Goal: Information Seeking & Learning: Learn about a topic

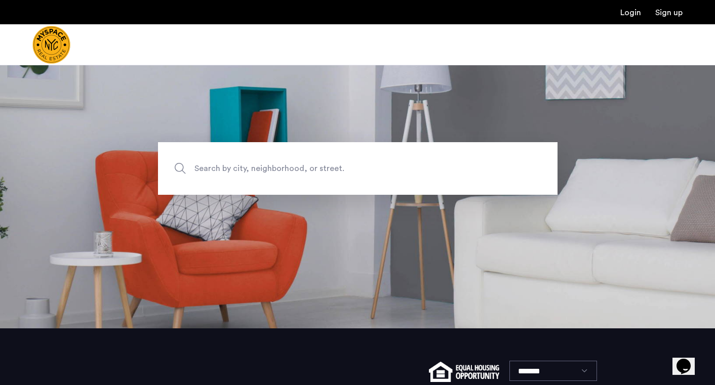
scroll to position [59, 0]
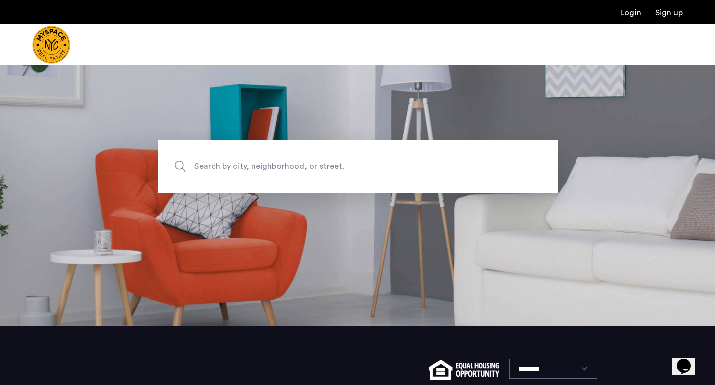
click at [323, 160] on span "Search by city, neighborhood, or street." at bounding box center [334, 166] width 280 height 14
click at [323, 160] on input "Search by city, neighborhood, or street." at bounding box center [358, 166] width 400 height 53
type input "**********"
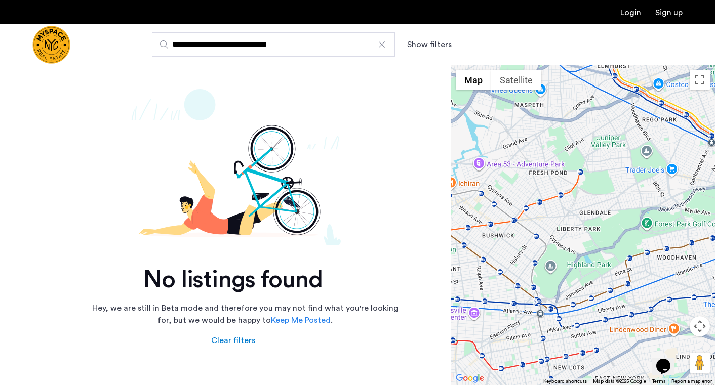
click at [383, 45] on div at bounding box center [382, 44] width 10 height 10
click at [383, 45] on input "**********" at bounding box center [273, 44] width 243 height 24
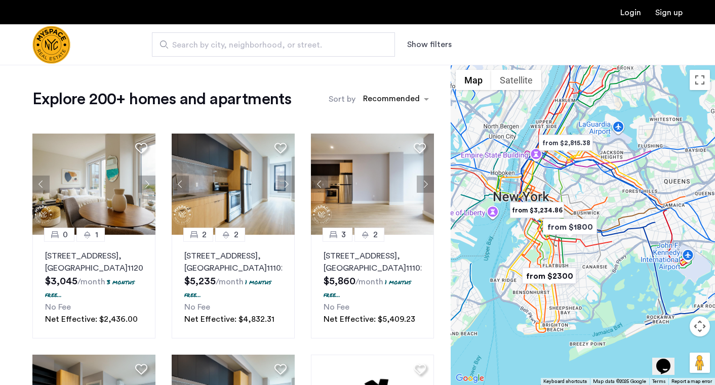
click at [569, 228] on img "from $1800" at bounding box center [570, 227] width 62 height 23
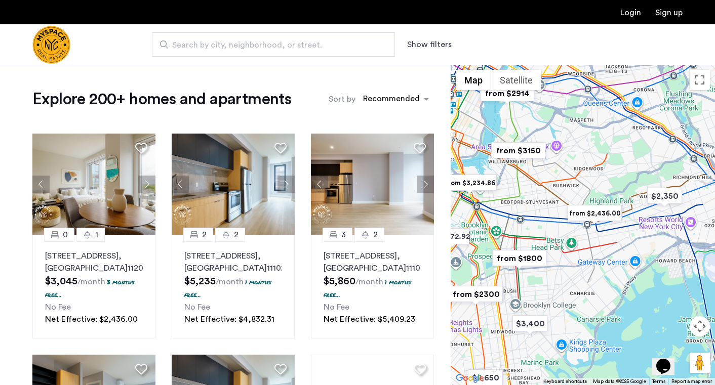
click at [519, 257] on img "from $1800" at bounding box center [519, 258] width 62 height 23
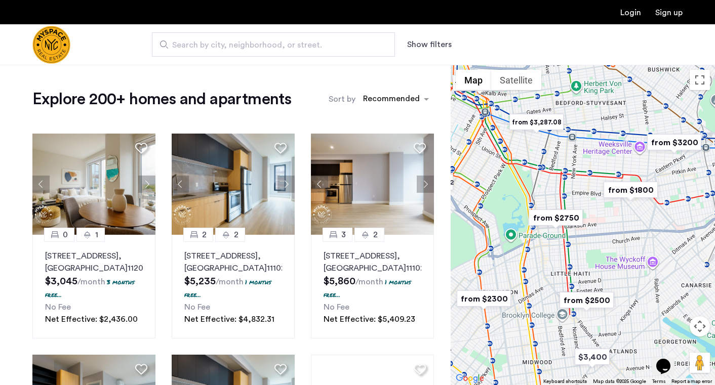
click at [622, 187] on img "from $1800" at bounding box center [631, 190] width 62 height 23
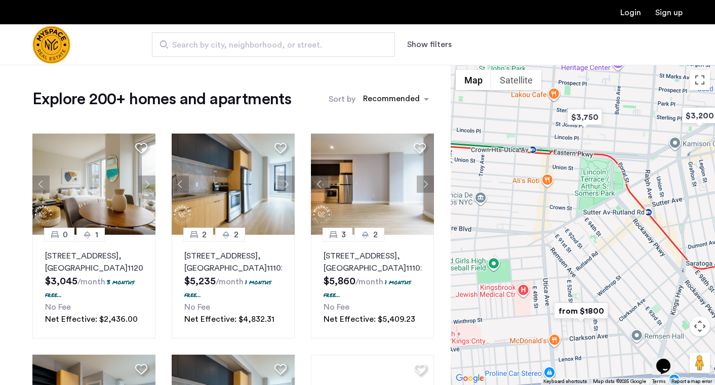
click at [589, 313] on img "from $1800" at bounding box center [581, 311] width 62 height 23
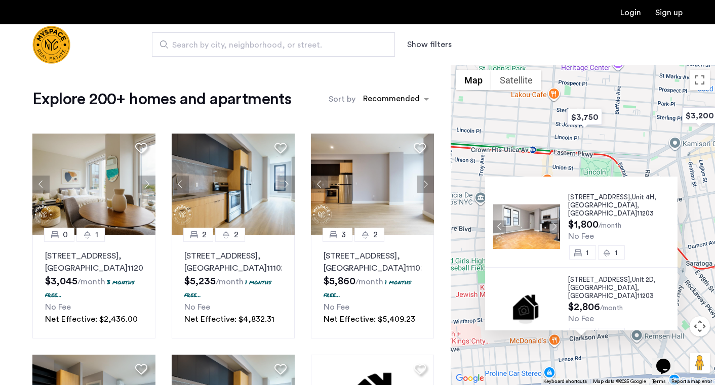
click at [587, 203] on span "Brooklyn" at bounding box center [602, 205] width 69 height 7
click at [599, 359] on div "92 East 53rd Street, Unit 4H, Brooklyn , NY 11203 $1,800 /month No Fee 1 1 92 E…" at bounding box center [583, 225] width 264 height 321
click at [509, 113] on div "92 East 53rd Street, Unit 4H, Brooklyn , NY 11203 $1,800 /month No Fee 1 1 92 E…" at bounding box center [583, 225] width 264 height 321
click at [703, 325] on button "Map camera controls" at bounding box center [700, 326] width 20 height 20
click at [681, 349] on div "Opens Chat This icon Opens the chat window." at bounding box center [668, 349] width 24 height 0
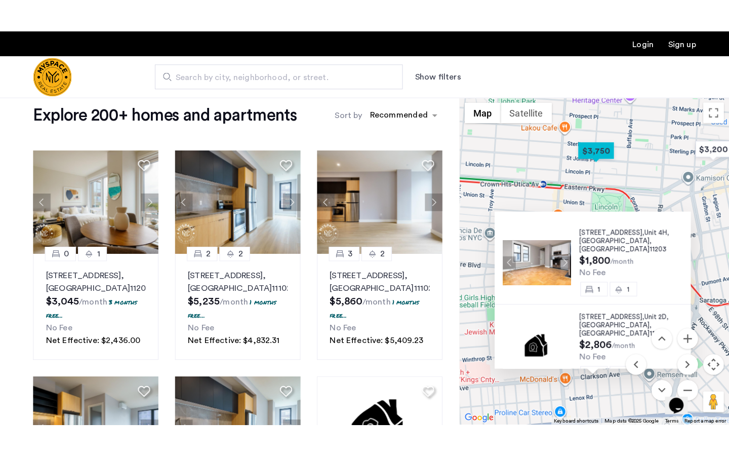
scroll to position [8, 0]
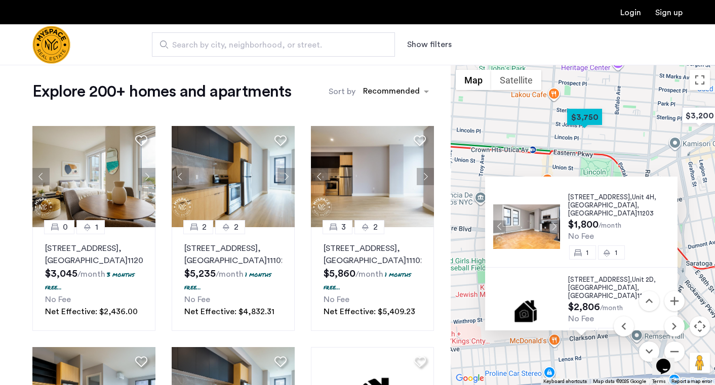
click at [621, 153] on div "92 East 53rd Street, Unit 4H, Brooklyn , NY 11203 $1,800 /month No Fee 1 1 92 E…" at bounding box center [583, 225] width 264 height 321
click at [702, 84] on button "Toggle fullscreen view" at bounding box center [700, 80] width 20 height 20
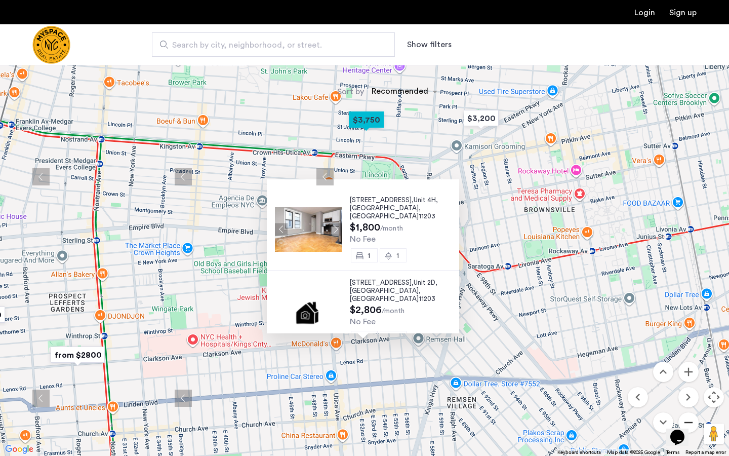
click at [692, 385] on button "Zoom out" at bounding box center [689, 422] width 20 height 20
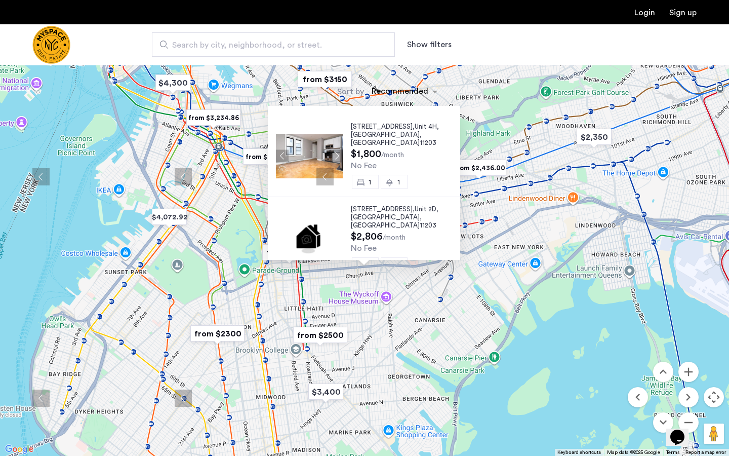
click at [577, 273] on div "92 East 53rd Street, Unit 4H, Brooklyn , NY 11203 $1,800 /month No Fee 1 1 92 E…" at bounding box center [364, 228] width 729 height 456
click at [490, 236] on div "92 East 53rd Street, Unit 4H, Brooklyn , NY 11203 $1,800 /month No Fee 1 1 92 E…" at bounding box center [364, 228] width 729 height 456
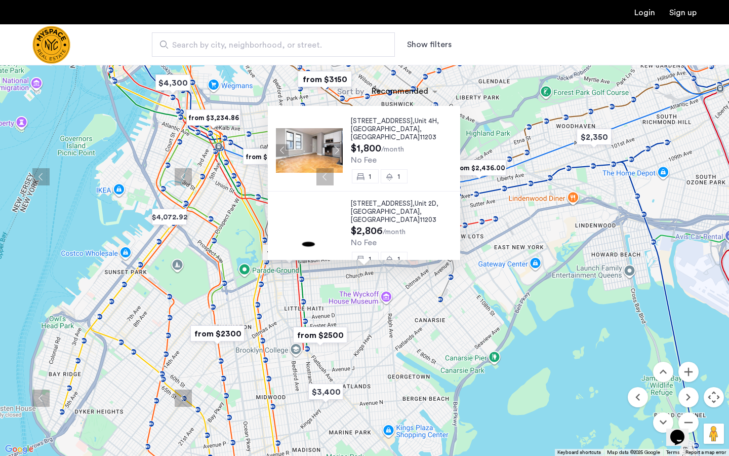
click at [379, 84] on div "92 East 53rd Street, Unit 4H, Brooklyn , NY 11203 $1,800 /month No Fee 1 1 92 E…" at bounding box center [364, 228] width 729 height 456
click at [366, 93] on div "92 East 53rd Street, Unit 4H, Brooklyn , NY 11203 $1,800 /month No Fee 1 1 92 E…" at bounding box center [364, 228] width 729 height 456
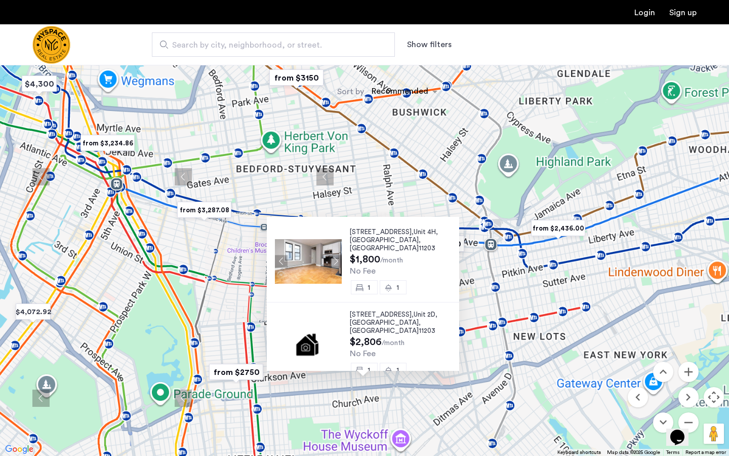
click at [366, 93] on div "92 East 53rd Street, Unit 4H, Brooklyn , NY 11203 $1,800 /month No Fee 1 1 92 E…" at bounding box center [364, 228] width 729 height 456
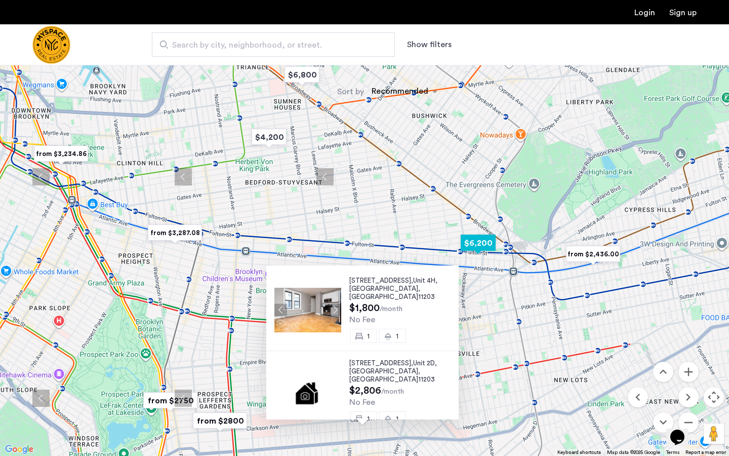
click at [478, 240] on img "$6,200" at bounding box center [478, 242] width 43 height 23
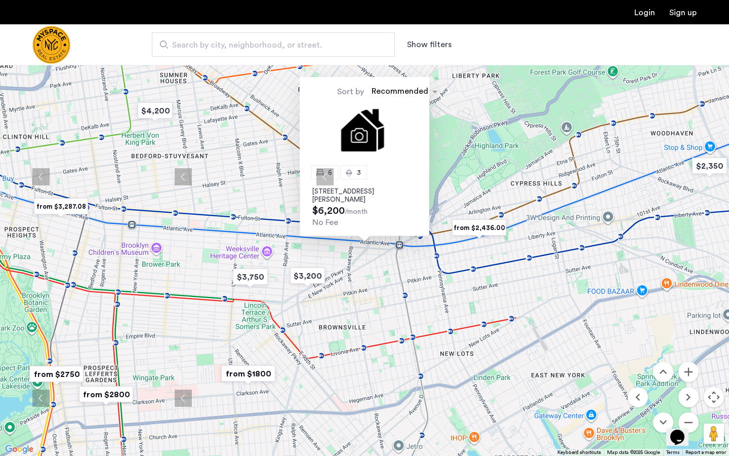
click at [251, 166] on div "6 3 2196A Fulton Street, Unit 1, Brooklyn, NY 11233 $6,200 /month No Fee" at bounding box center [364, 228] width 729 height 456
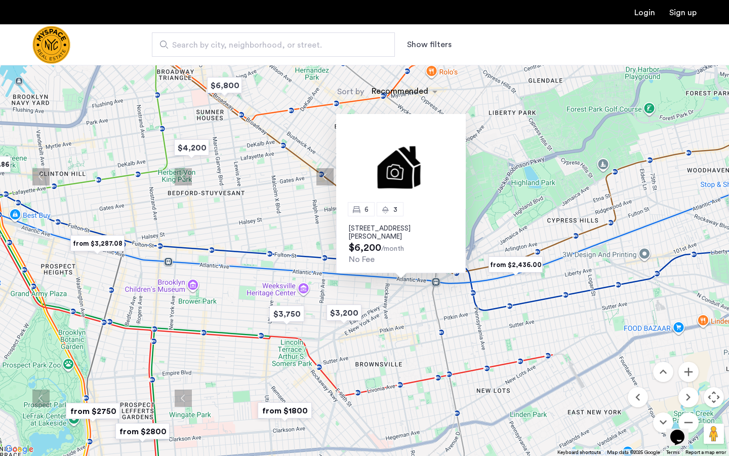
drag, startPoint x: 252, startPoint y: 167, endPoint x: 310, endPoint y: 223, distance: 80.9
click at [310, 223] on div "6 3 2196A Fulton Street, Unit 1, Brooklyn, NY 11233 $6,200 /month No Fee" at bounding box center [364, 228] width 729 height 456
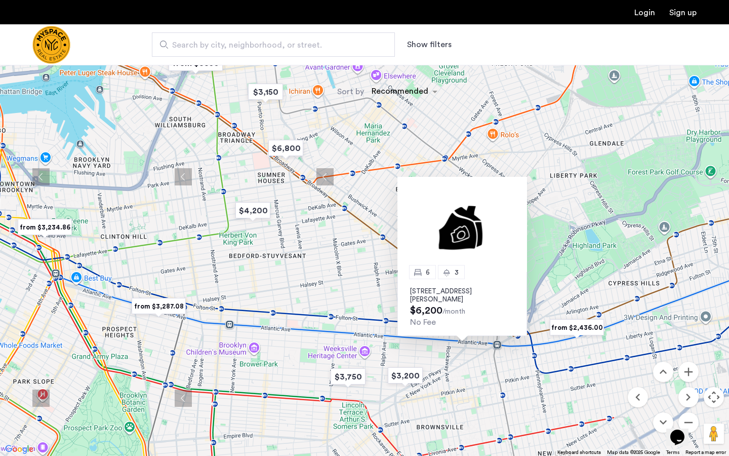
drag, startPoint x: 309, startPoint y: 221, endPoint x: 346, endPoint y: 264, distance: 56.4
click at [346, 264] on div "6 3 2196A Fulton Street, Unit 1, Brooklyn, NY 11233 $6,200 /month No Fee" at bounding box center [364, 228] width 729 height 456
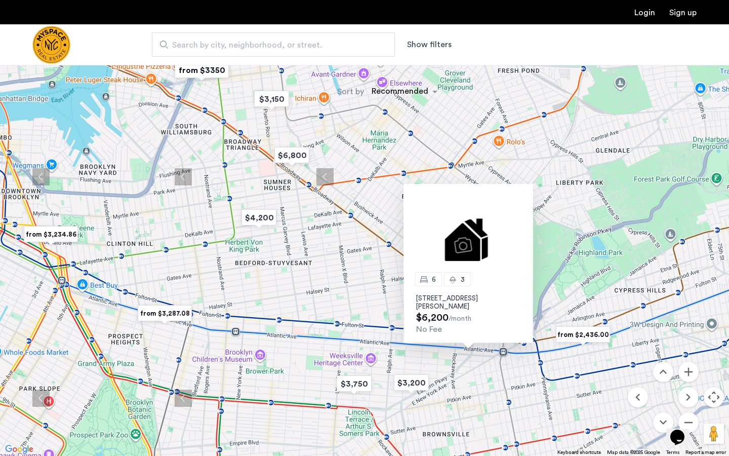
click at [594, 336] on img "from $2,436.00" at bounding box center [583, 334] width 62 height 23
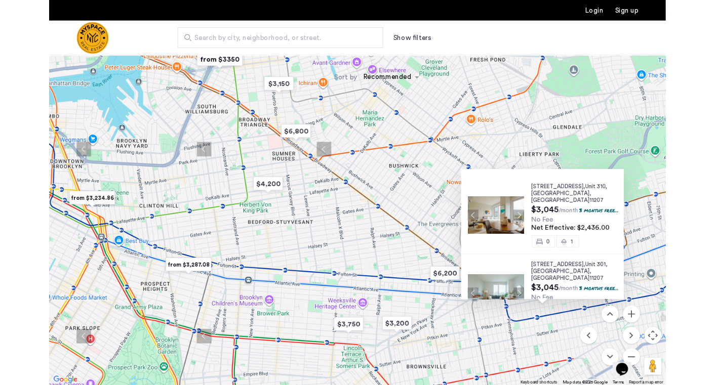
scroll to position [198, 0]
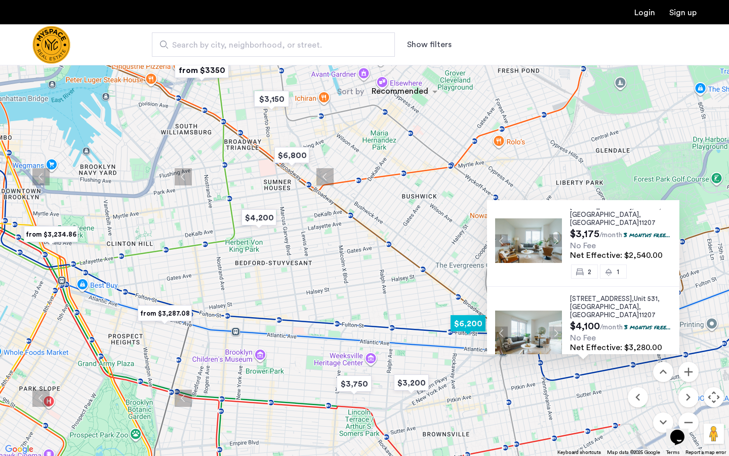
click at [467, 326] on img "$6,200" at bounding box center [468, 323] width 43 height 23
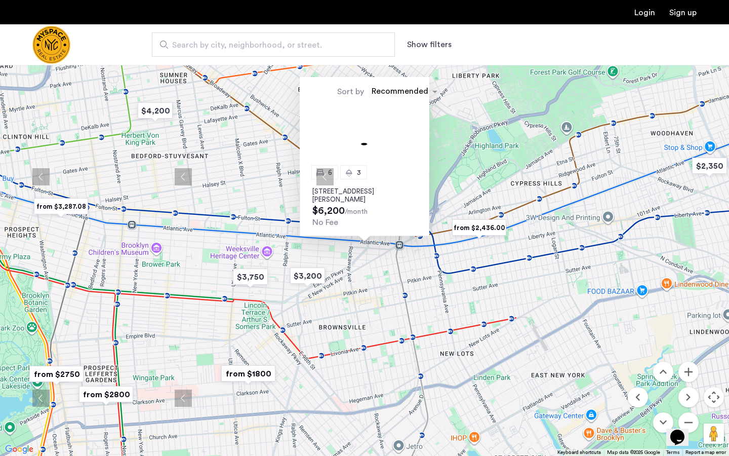
click at [351, 193] on p "2196A Fulton Street, Unit 1, Brooklyn, NY 11233" at bounding box center [364, 195] width 104 height 16
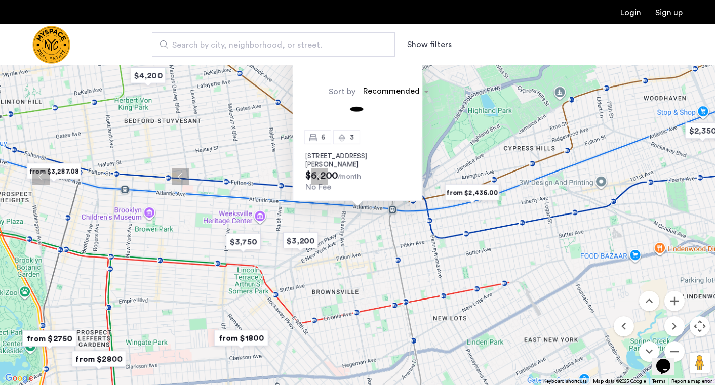
click at [410, 169] on p "2196A Fulton Street, Unit 1, Brooklyn, NY 11233" at bounding box center [357, 160] width 104 height 16
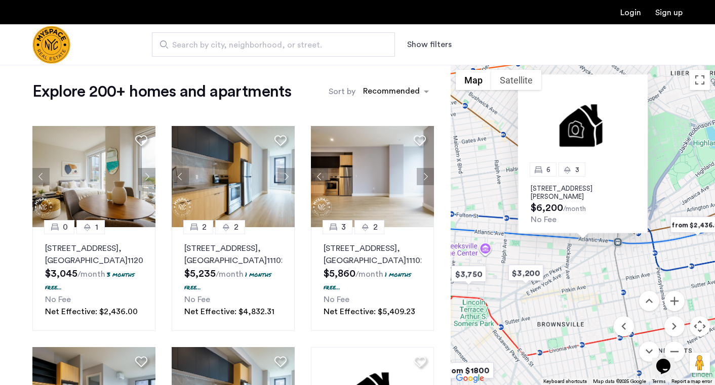
click at [488, 182] on div "6 3 2196A Fulton Street, Unit 1, Brooklyn, NY 11233 $6,200 /month No Fee" at bounding box center [583, 225] width 264 height 321
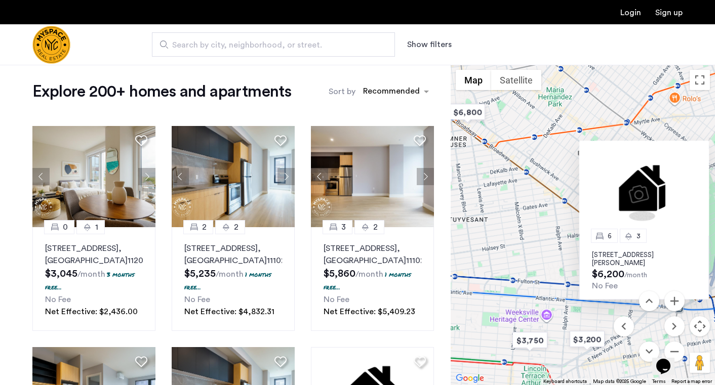
drag, startPoint x: 488, startPoint y: 182, endPoint x: 575, endPoint y: 279, distance: 129.8
click at [585, 289] on div "6 3 2196A Fulton Street, Unit 1, Brooklyn, NY 11233 $6,200 /month No Fee" at bounding box center [583, 225] width 264 height 321
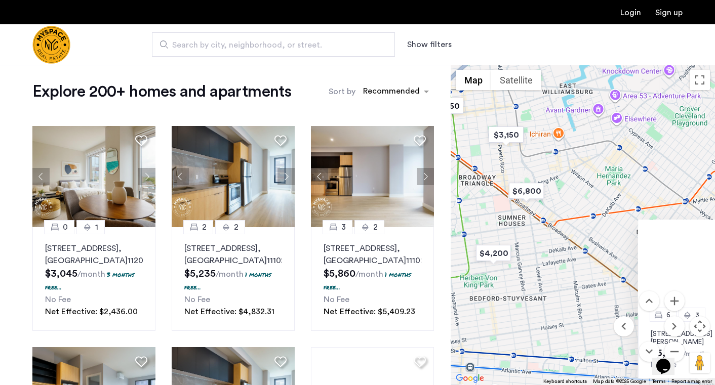
drag, startPoint x: 556, startPoint y: 242, endPoint x: 504, endPoint y: 204, distance: 64.5
click at [504, 204] on div "6 3 2196A Fulton Street, Unit 1, Brooklyn, NY 11233 $6,200 /month No Fee" at bounding box center [583, 225] width 264 height 321
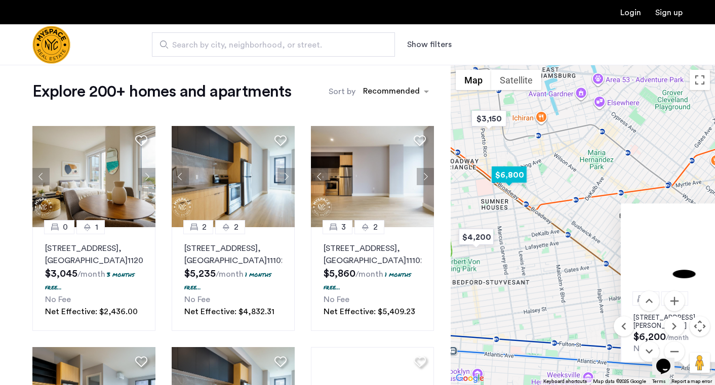
click at [504, 167] on img "$6,800" at bounding box center [509, 175] width 43 height 23
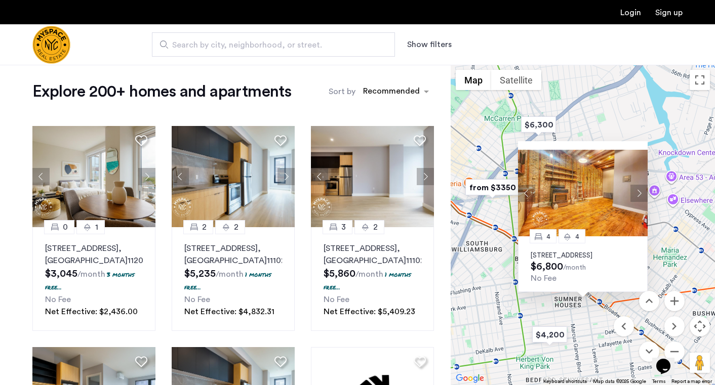
click at [566, 252] on p "19 Park Street, Unit 1, Brooklyn, NY 11206" at bounding box center [583, 256] width 104 height 8
click at [506, 157] on div "4 4 19 Park Street, Unit 1, Brooklyn, NY 11206 $6,800 /month No Fee" at bounding box center [583, 225] width 264 height 321
click at [495, 187] on img "from $3350" at bounding box center [492, 187] width 62 height 23
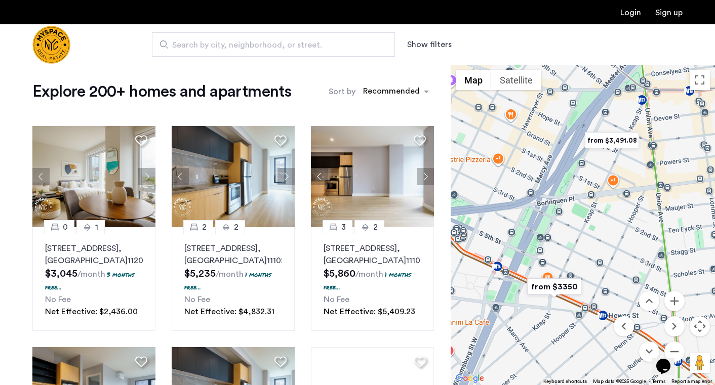
click at [613, 138] on img "from $3,491.08" at bounding box center [612, 140] width 62 height 23
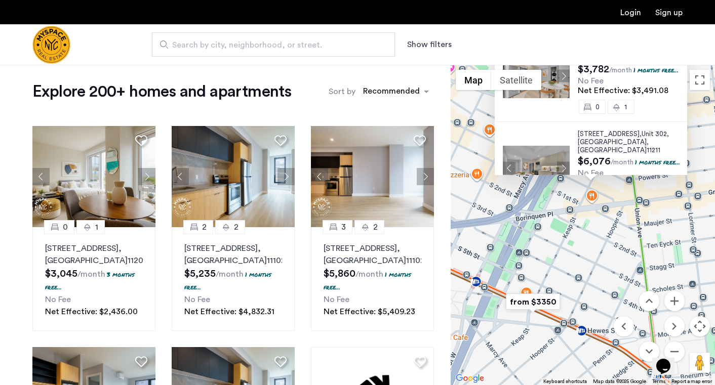
drag, startPoint x: 574, startPoint y: 301, endPoint x: 580, endPoint y: 211, distance: 90.3
click at [580, 211] on div "130 Hope Street, Unit 520, Brooklyn , NY 11211 $3,782 /month 1 months free... N…" at bounding box center [583, 225] width 264 height 321
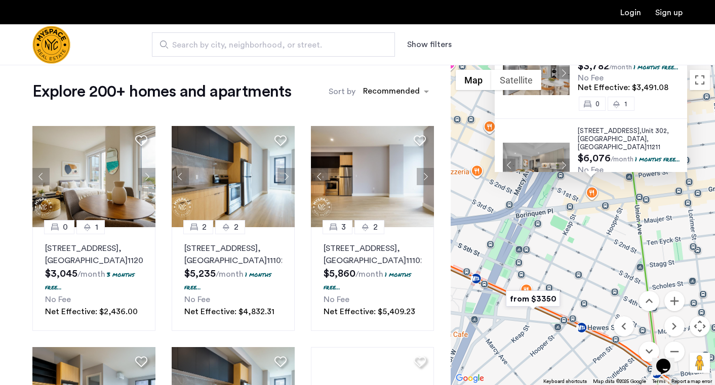
click at [539, 300] on img "from $3350" at bounding box center [533, 299] width 62 height 23
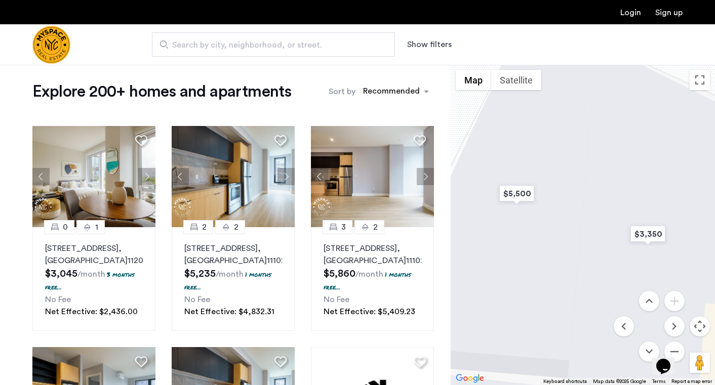
click at [681, 349] on div "Opens Chat This icon Opens the chat window." at bounding box center [668, 349] width 24 height 0
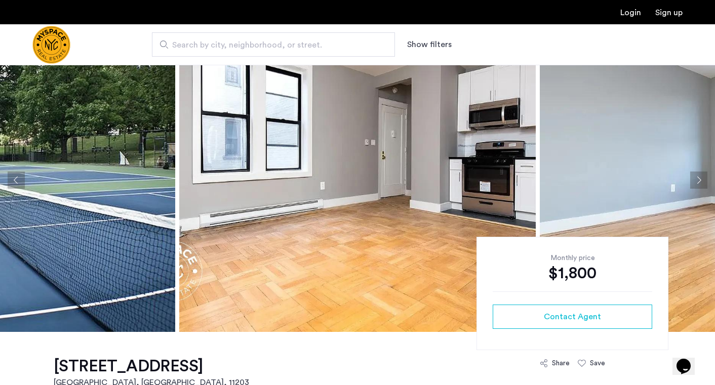
scroll to position [1, 0]
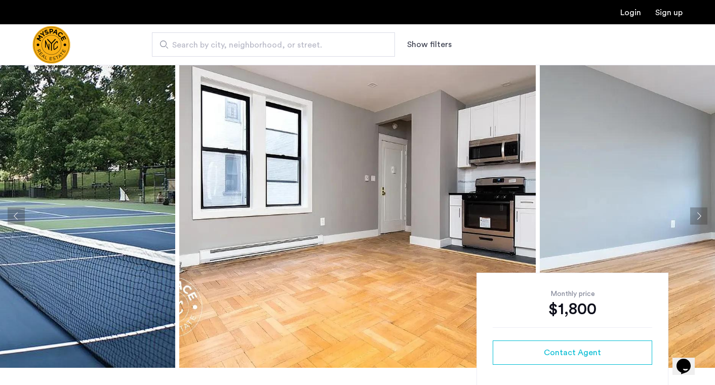
click at [701, 215] on button "Next apartment" at bounding box center [698, 216] width 17 height 17
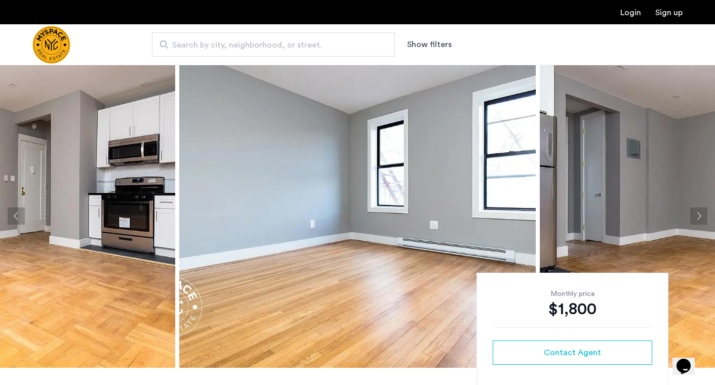
click at [701, 215] on button "Next apartment" at bounding box center [698, 216] width 17 height 17
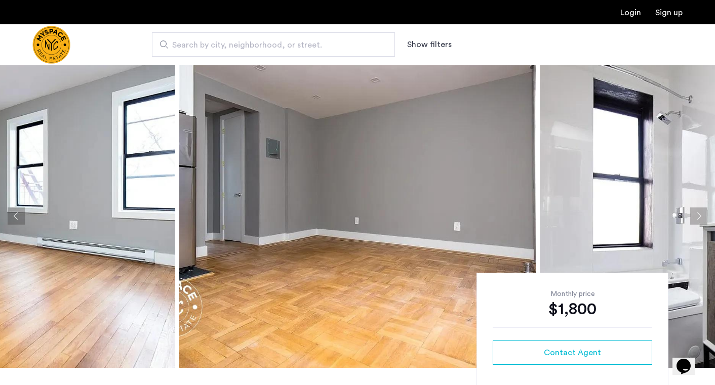
click at [701, 215] on button "Next apartment" at bounding box center [698, 216] width 17 height 17
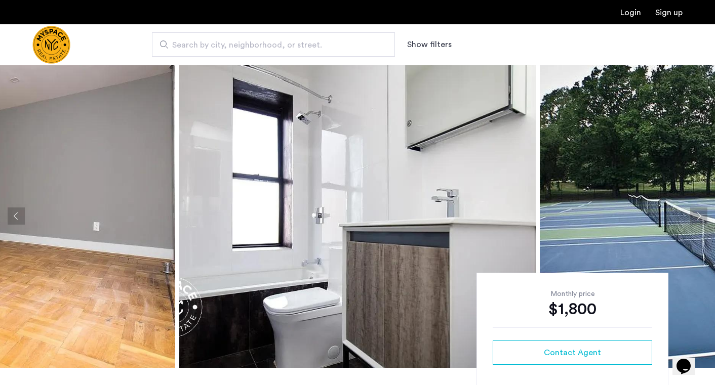
click at [701, 215] on button "Next apartment" at bounding box center [698, 216] width 17 height 17
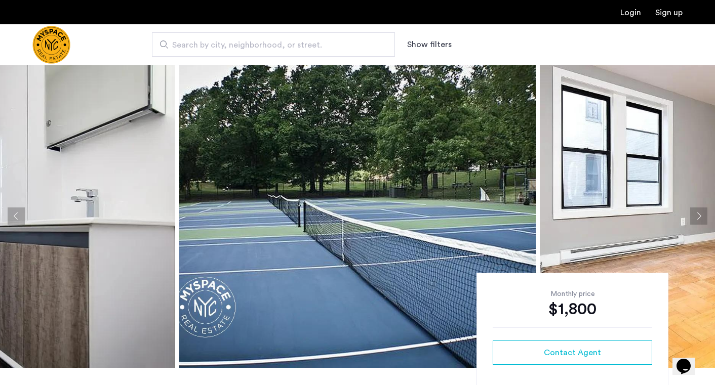
click at [701, 215] on button "Next apartment" at bounding box center [698, 216] width 17 height 17
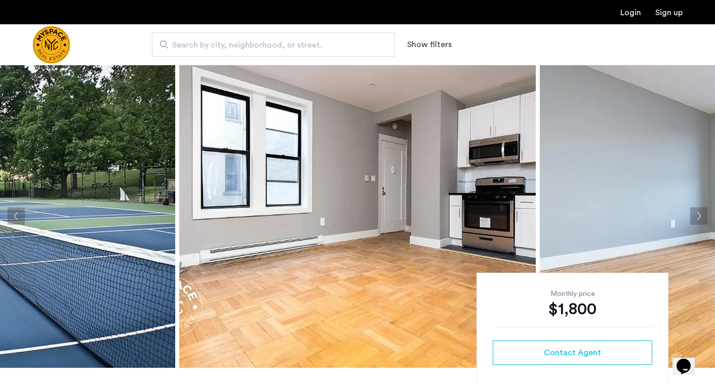
click at [701, 215] on button "Next apartment" at bounding box center [698, 216] width 17 height 17
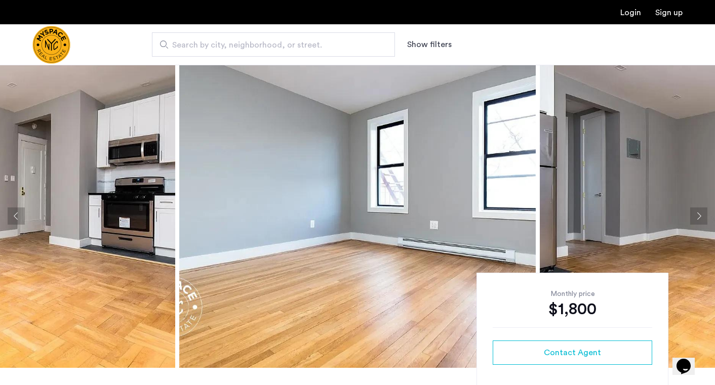
click at [701, 215] on button "Next apartment" at bounding box center [698, 216] width 17 height 17
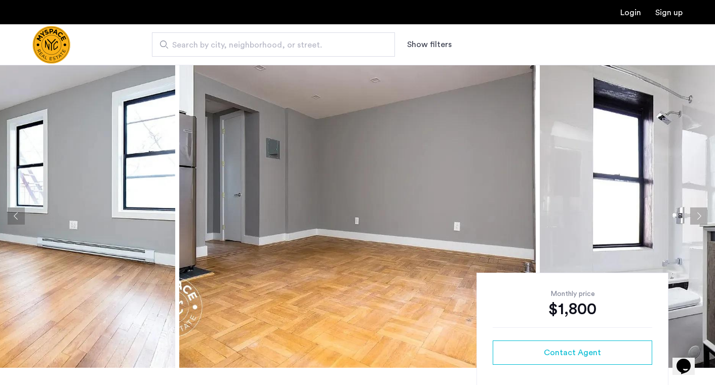
click at [701, 215] on button "Next apartment" at bounding box center [698, 216] width 17 height 17
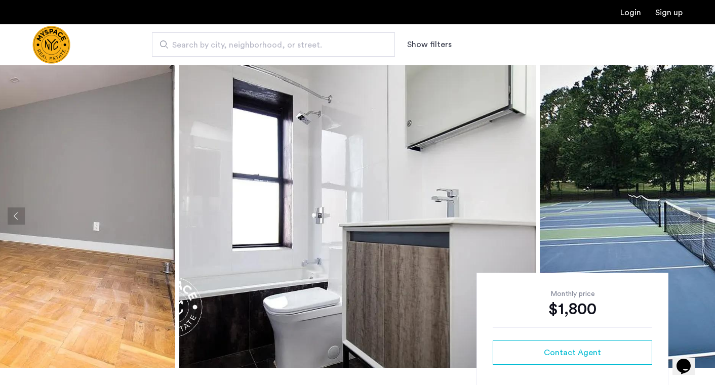
click at [701, 215] on button "Next apartment" at bounding box center [698, 216] width 17 height 17
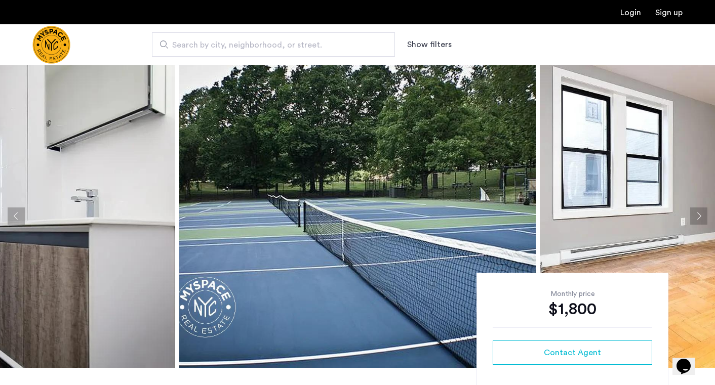
click at [701, 215] on button "Next apartment" at bounding box center [698, 216] width 17 height 17
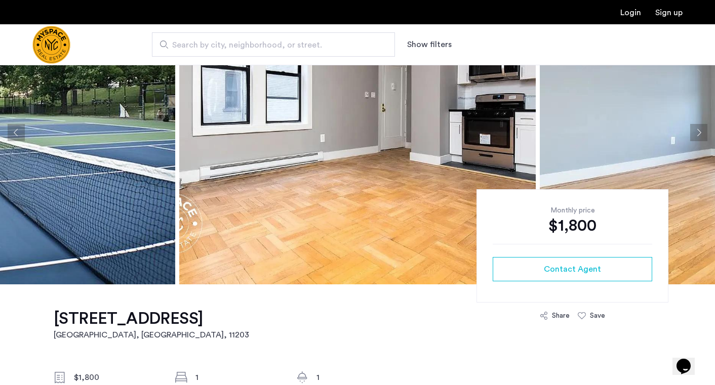
scroll to position [0, 0]
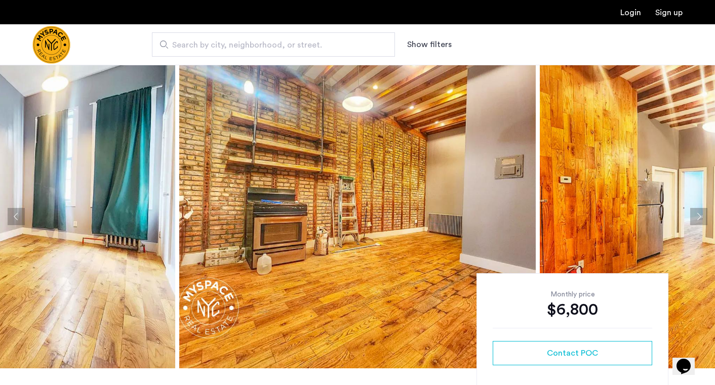
click at [404, 188] on img at bounding box center [357, 217] width 356 height 304
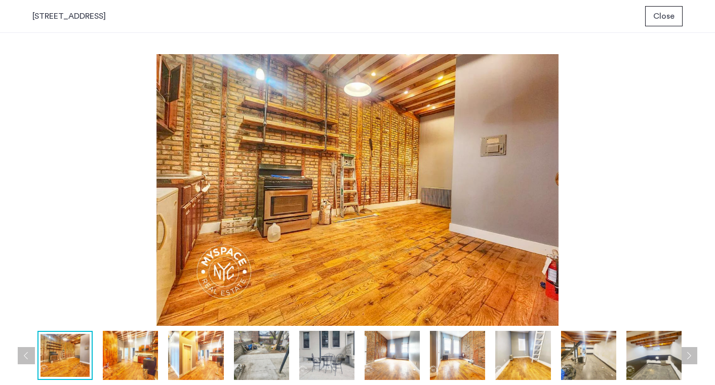
click at [130, 350] on img at bounding box center [130, 355] width 55 height 49
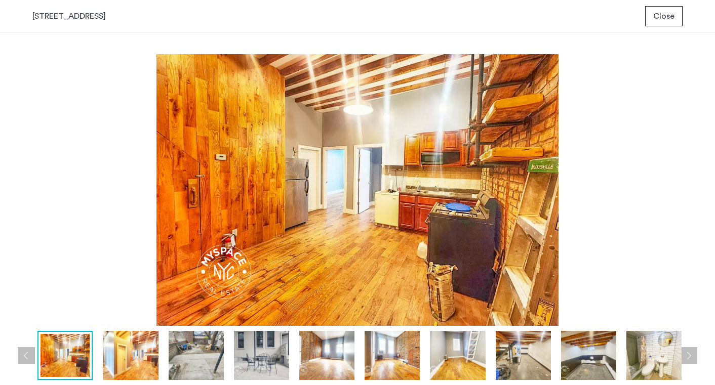
click at [147, 354] on img at bounding box center [130, 355] width 55 height 49
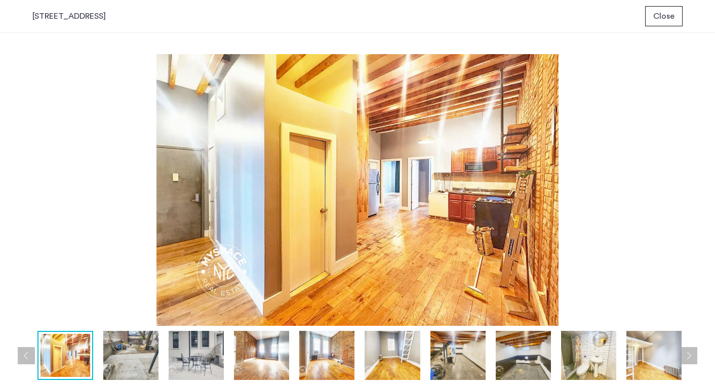
click at [148, 355] on img at bounding box center [130, 355] width 55 height 49
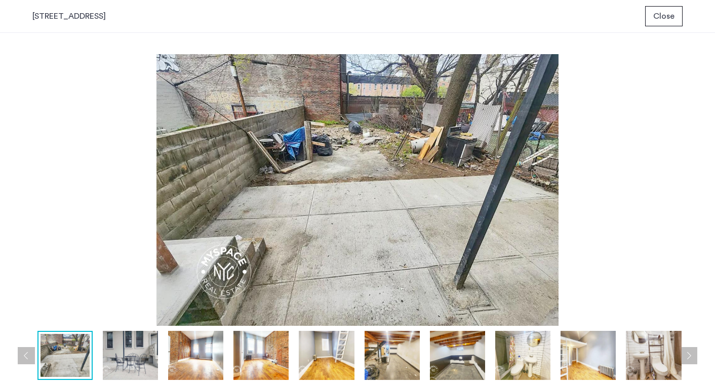
click at [180, 356] on img at bounding box center [195, 355] width 55 height 49
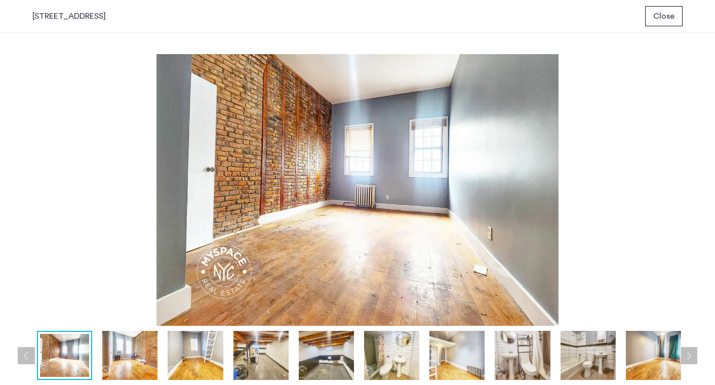
click at [203, 358] on img at bounding box center [195, 355] width 55 height 49
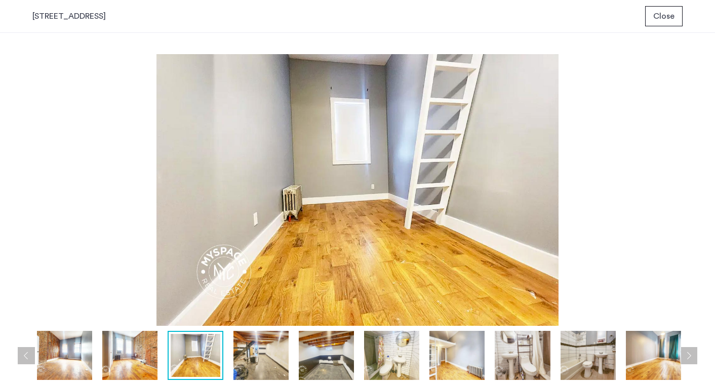
click at [237, 354] on img at bounding box center [260, 355] width 55 height 49
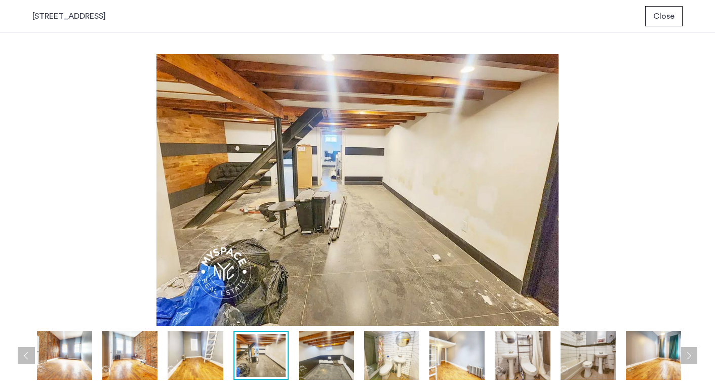
click at [265, 359] on img at bounding box center [260, 355] width 49 height 43
click at [270, 362] on img at bounding box center [260, 355] width 49 height 43
click at [287, 361] on div at bounding box center [260, 355] width 55 height 49
click at [306, 361] on img at bounding box center [326, 355] width 55 height 49
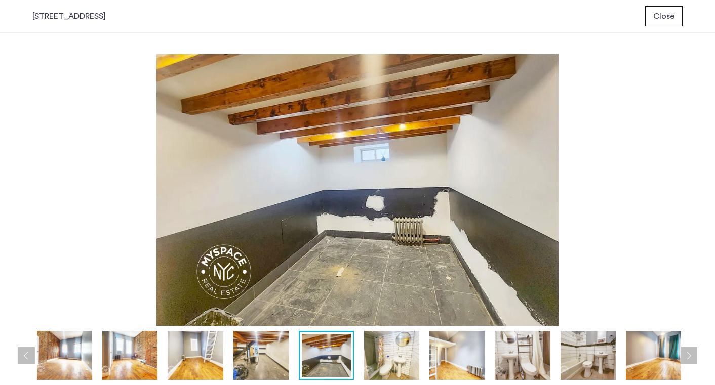
click at [331, 359] on img at bounding box center [326, 355] width 49 height 43
click at [354, 358] on div at bounding box center [196, 355] width 983 height 49
click at [367, 358] on img at bounding box center [391, 355] width 55 height 49
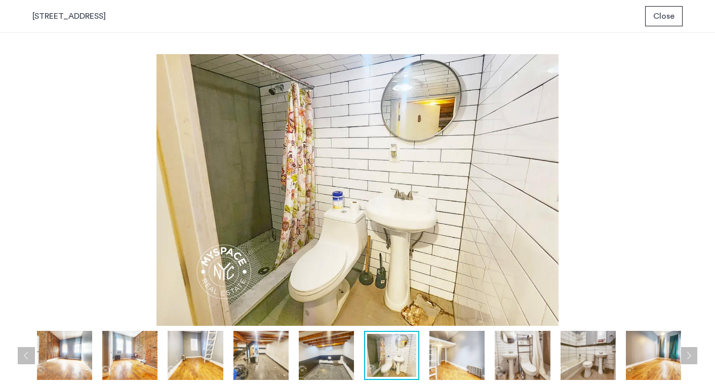
click at [444, 358] on img at bounding box center [456, 355] width 55 height 49
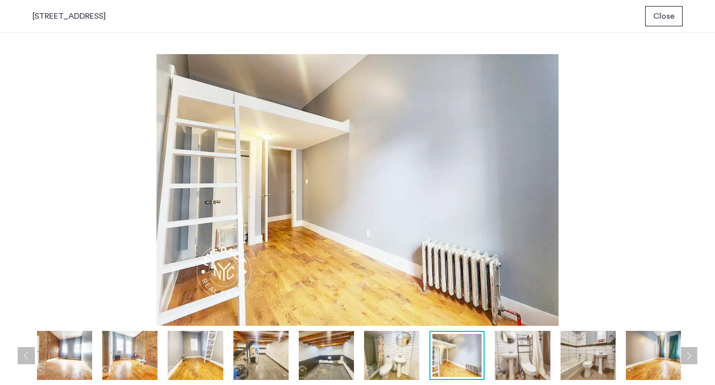
click at [495, 366] on img at bounding box center [522, 355] width 55 height 49
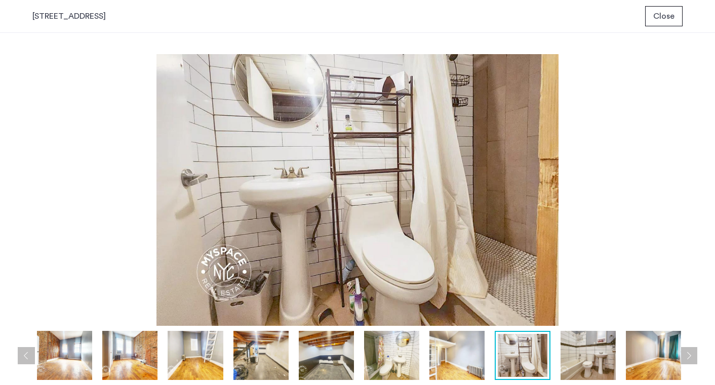
click at [535, 364] on img at bounding box center [522, 355] width 49 height 43
click at [573, 358] on img at bounding box center [588, 355] width 55 height 49
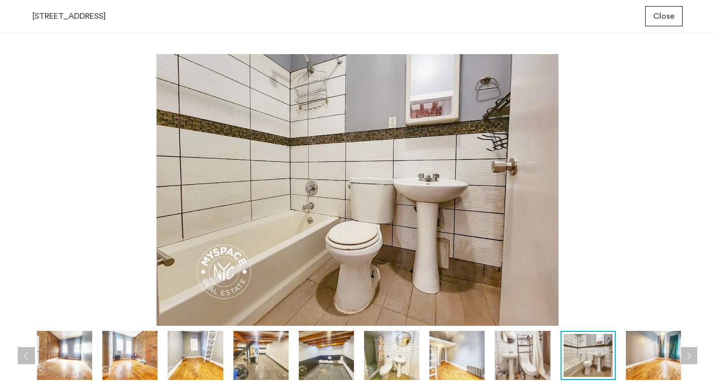
click at [635, 363] on img at bounding box center [653, 355] width 55 height 49
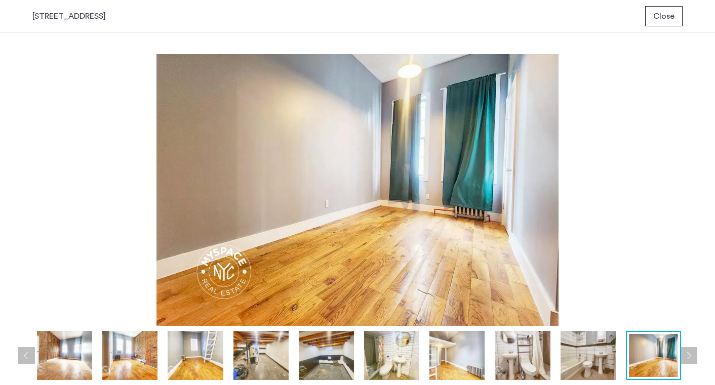
click at [665, 12] on span "Close" at bounding box center [663, 16] width 21 height 12
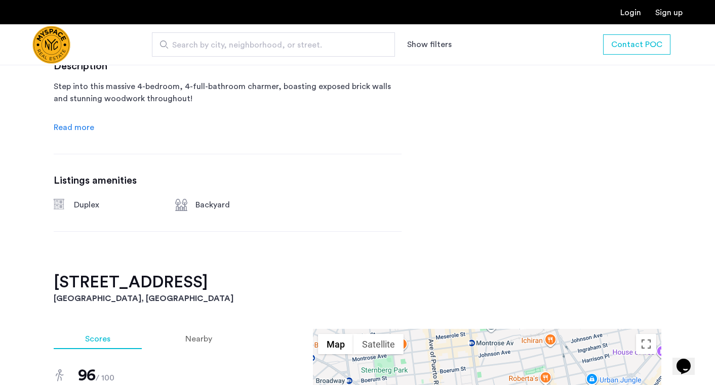
scroll to position [534, 0]
